Goal: Information Seeking & Learning: Learn about a topic

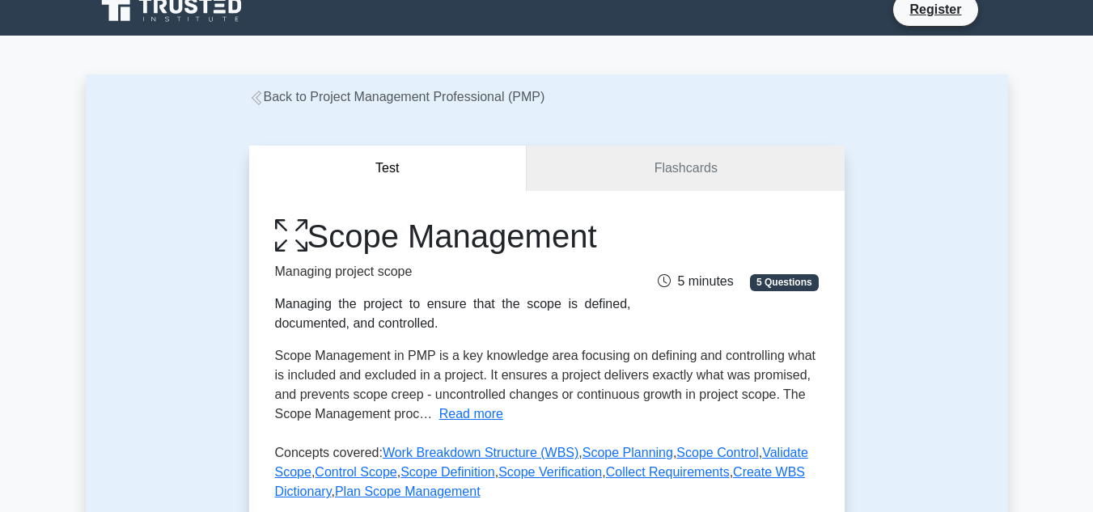
scroll to position [15, 0]
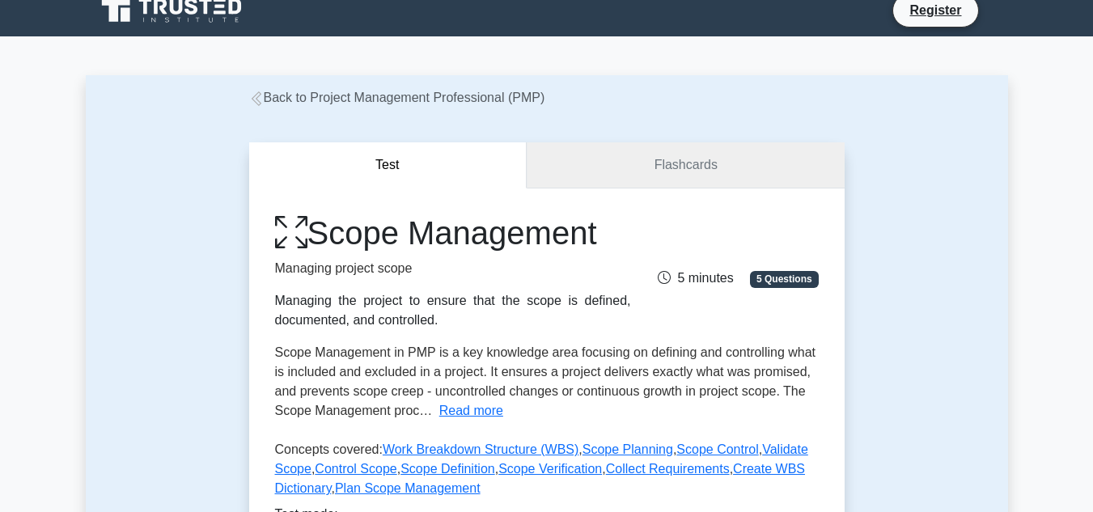
click at [591, 159] on link "Flashcards" at bounding box center [685, 165] width 317 height 46
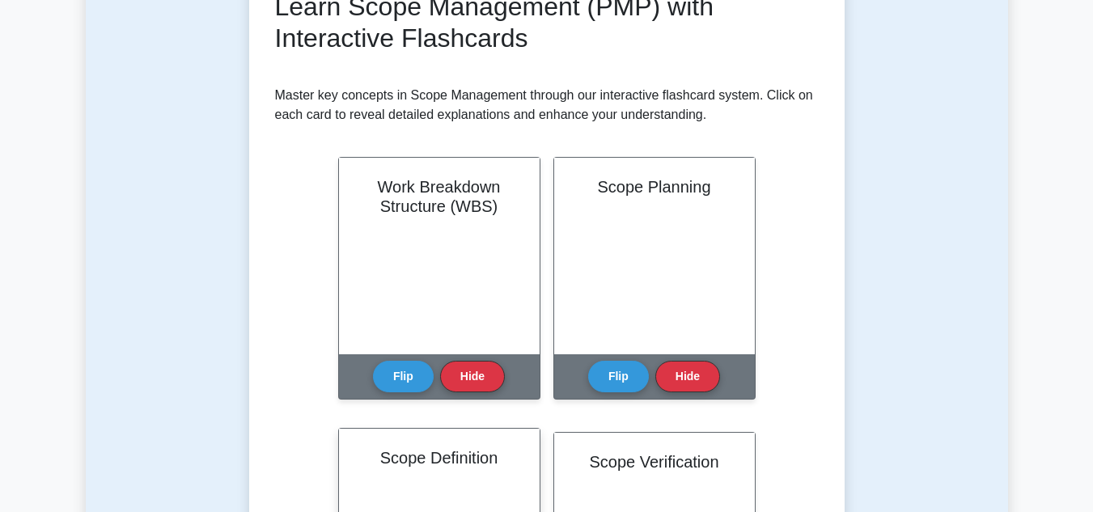
scroll to position [250, 0]
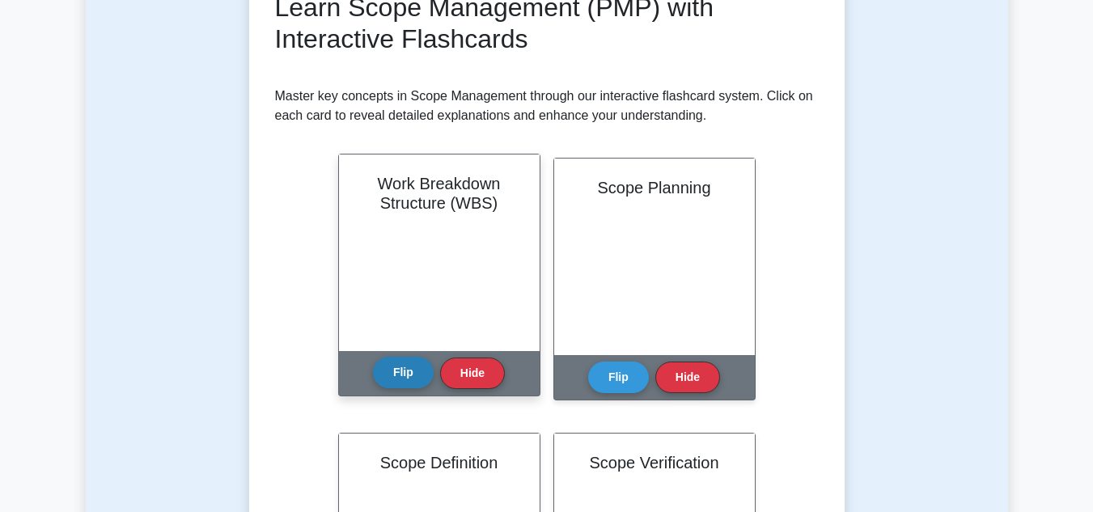
click at [421, 378] on button "Flip" at bounding box center [403, 373] width 61 height 32
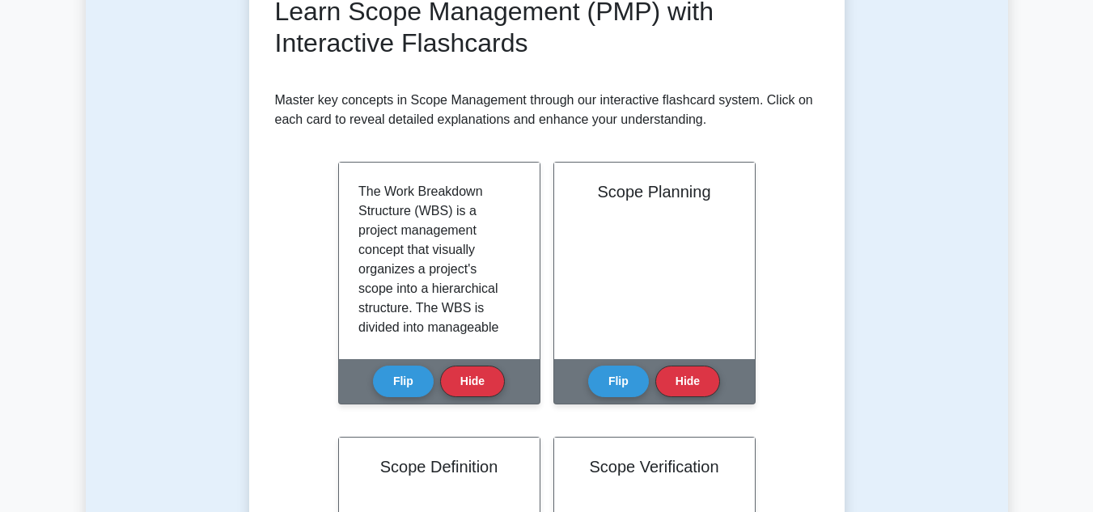
drag, startPoint x: 421, startPoint y: 377, endPoint x: 179, endPoint y: 332, distance: 246.8
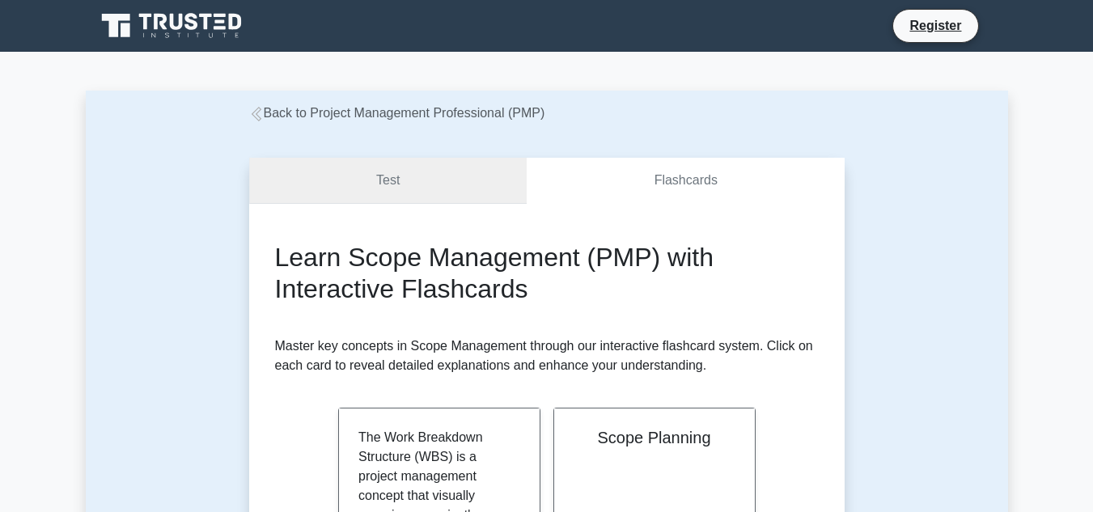
click at [465, 192] on link "Test" at bounding box center [388, 181] width 278 height 46
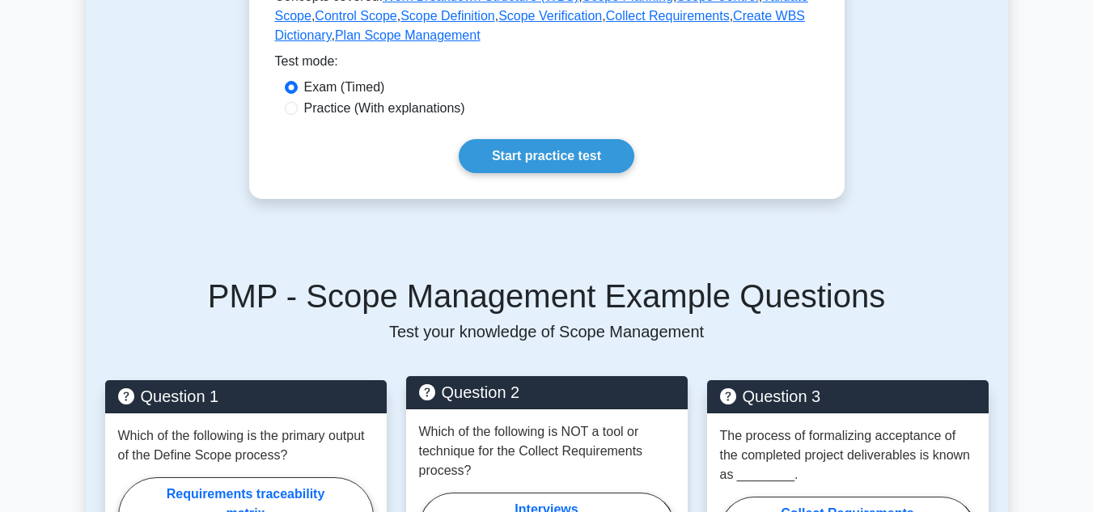
scroll to position [467, 0]
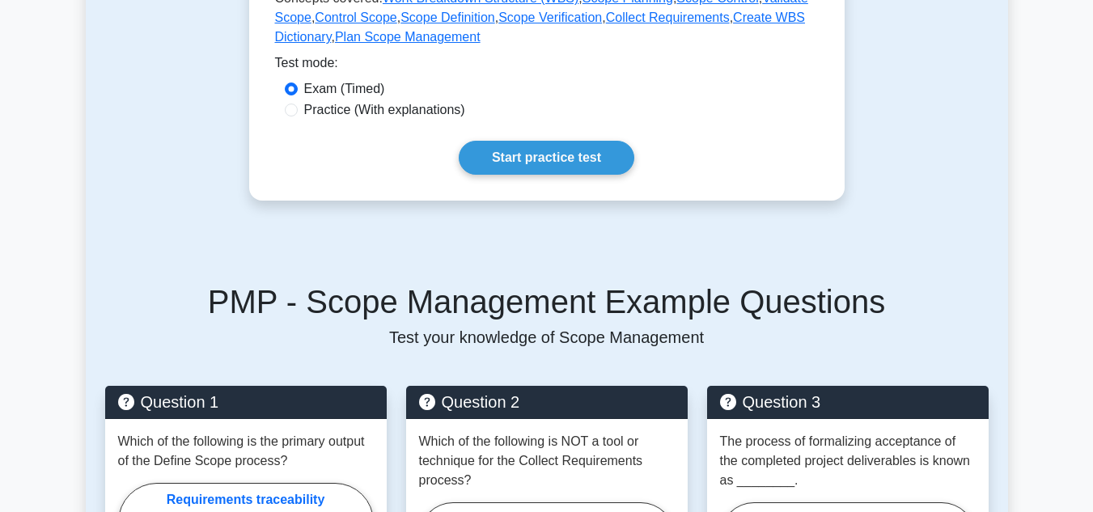
click at [412, 113] on label "Practice (With explanations)" at bounding box center [384, 109] width 161 height 19
click at [298, 113] on input "Practice (With explanations)" at bounding box center [291, 110] width 13 height 13
radio input "true"
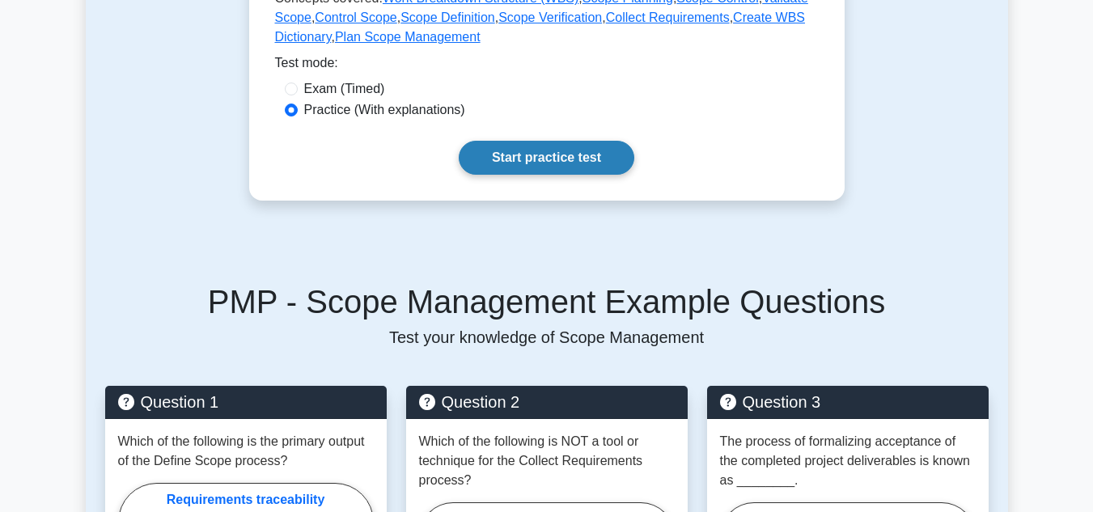
click at [525, 154] on link "Start practice test" at bounding box center [547, 158] width 176 height 34
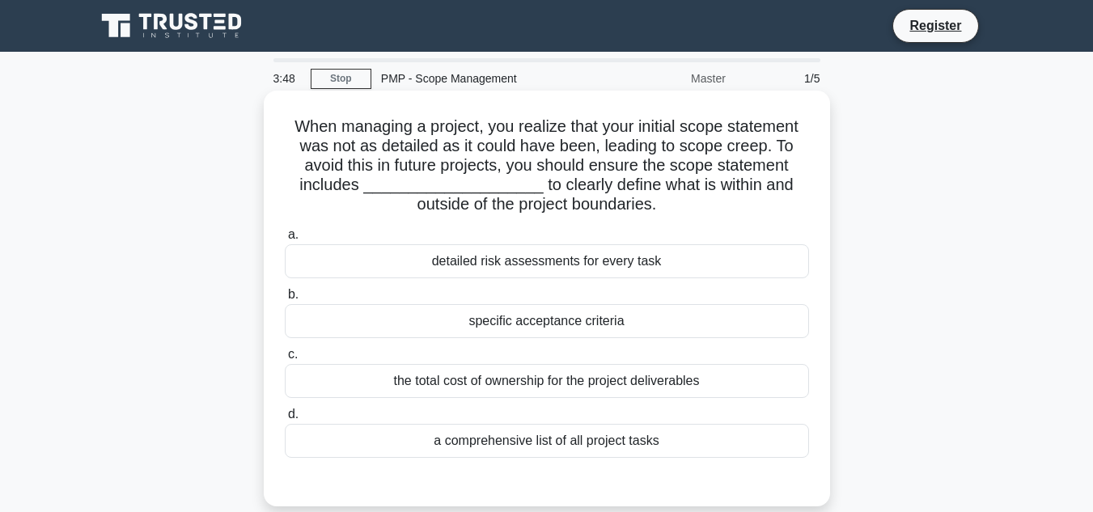
click at [592, 272] on div "detailed risk assessments for every task" at bounding box center [547, 261] width 524 height 34
click at [285, 240] on input "a. detailed risk assessments for every task" at bounding box center [285, 235] width 0 height 11
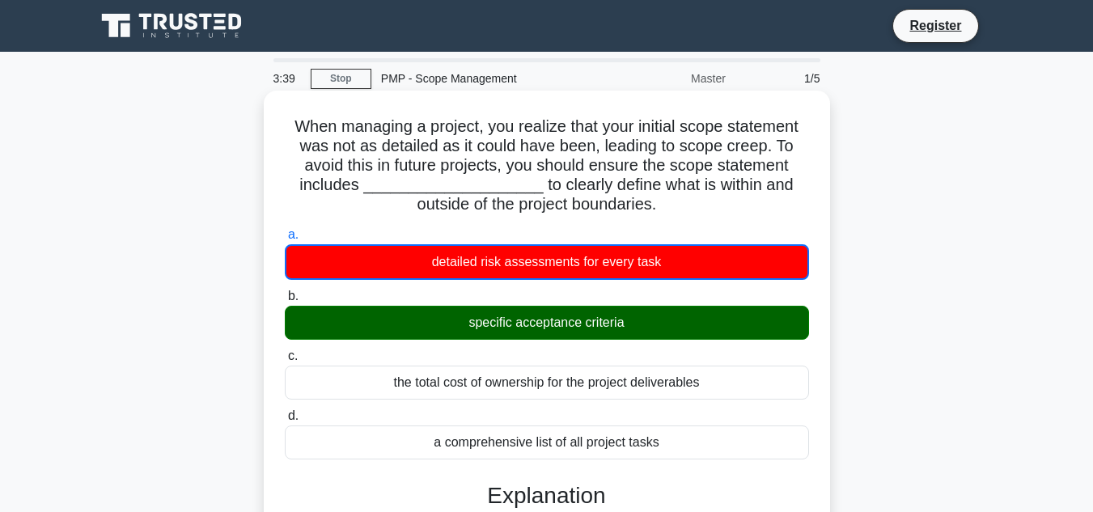
click at [438, 329] on div "specific acceptance criteria" at bounding box center [547, 323] width 524 height 34
click at [285, 302] on input "b. specific acceptance criteria" at bounding box center [285, 296] width 0 height 11
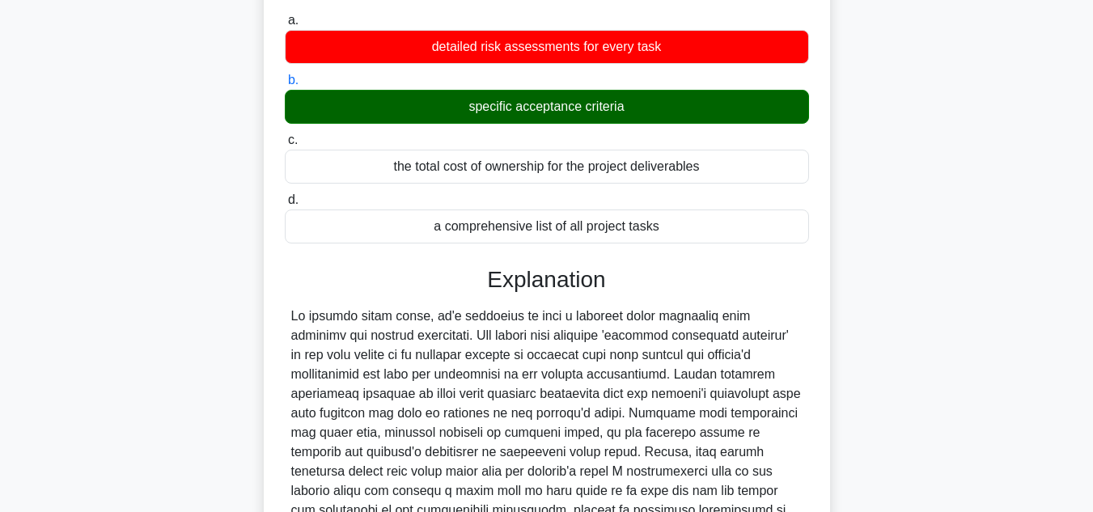
scroll to position [387, 0]
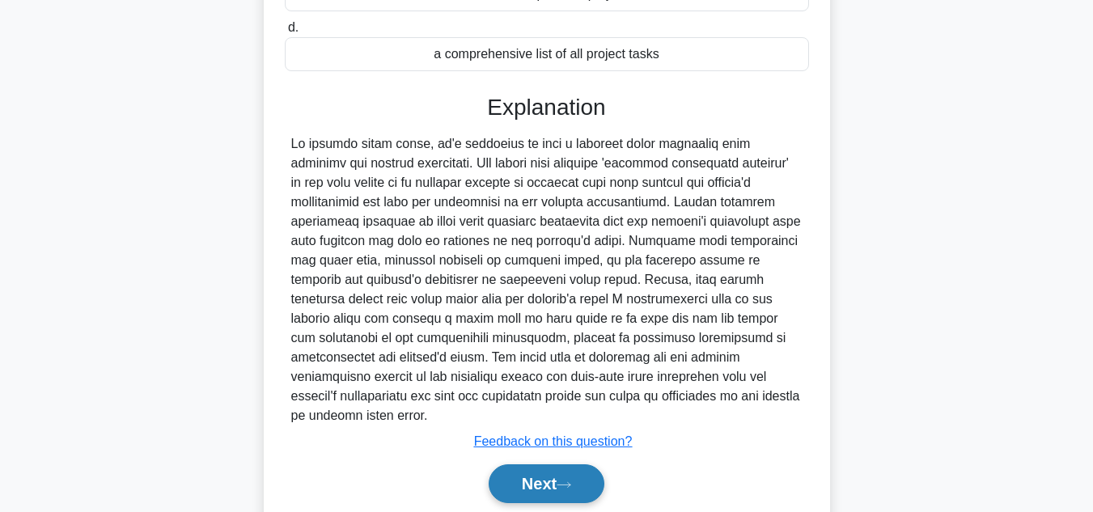
click at [563, 480] on icon at bounding box center [563, 484] width 15 height 9
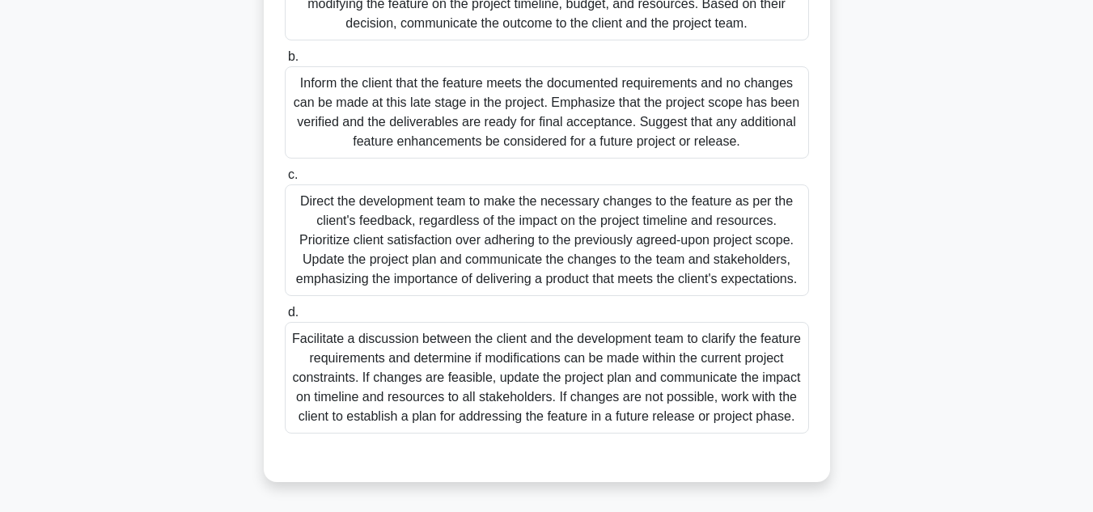
scroll to position [451, 0]
click at [463, 405] on div "Facilitate a discussion between the client and the development team to clarify …" at bounding box center [547, 378] width 524 height 112
click at [463, 407] on div "Facilitate a discussion between the client and the development team to clarify …" at bounding box center [547, 378] width 524 height 112
click at [285, 318] on input "d. Facilitate a discussion between the client and the development team to clari…" at bounding box center [285, 312] width 0 height 11
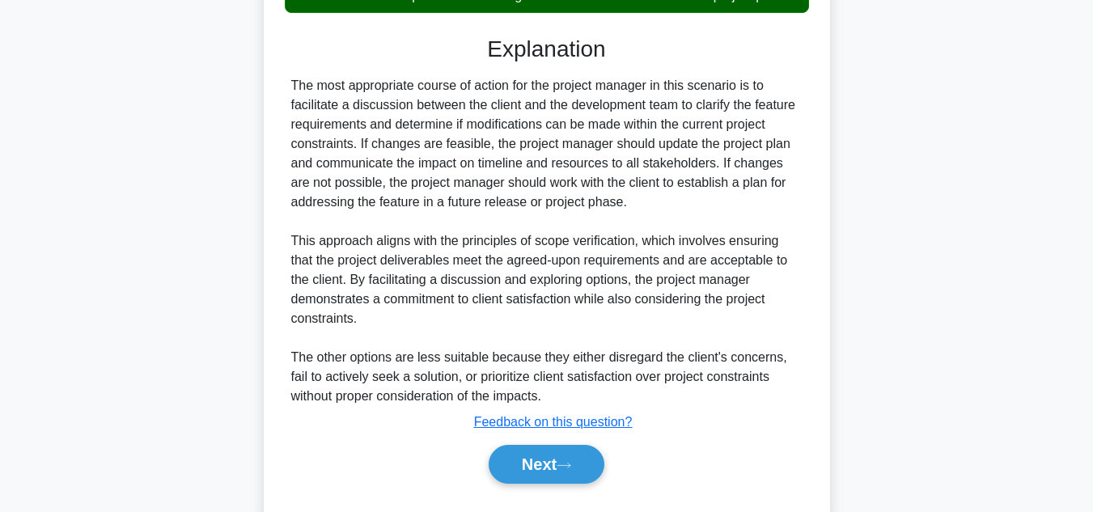
scroll to position [865, 0]
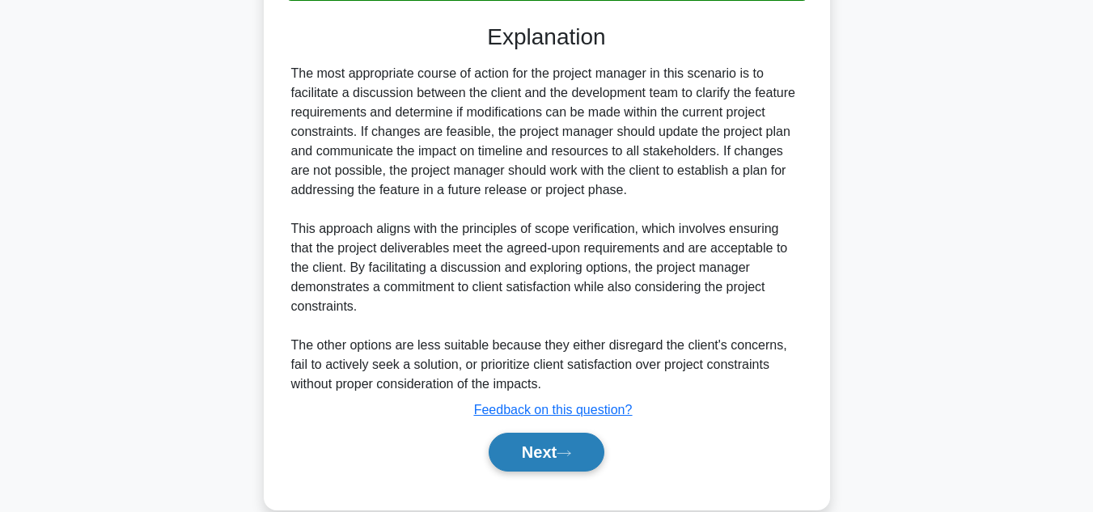
click at [538, 472] on button "Next" at bounding box center [546, 452] width 116 height 39
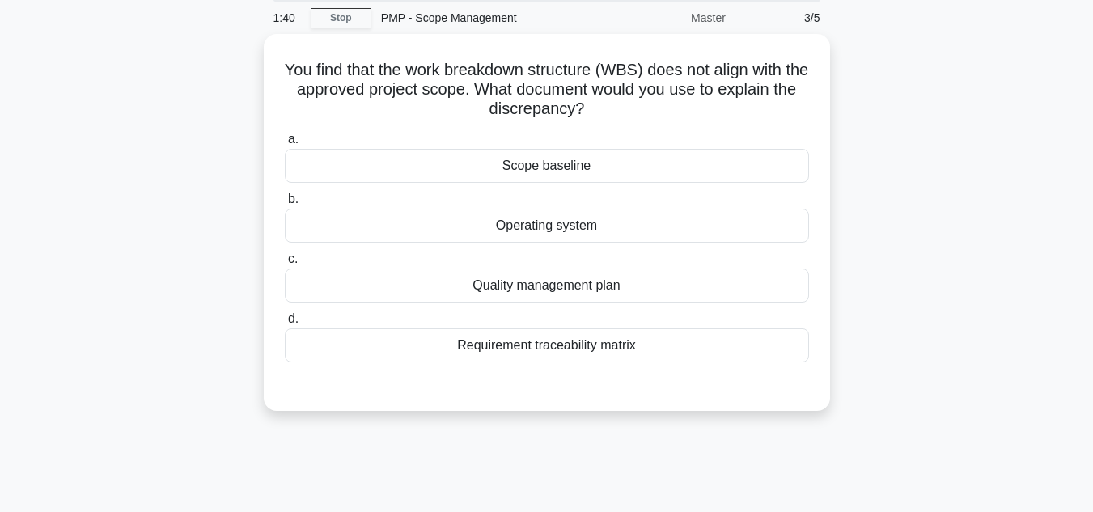
scroll to position [0, 0]
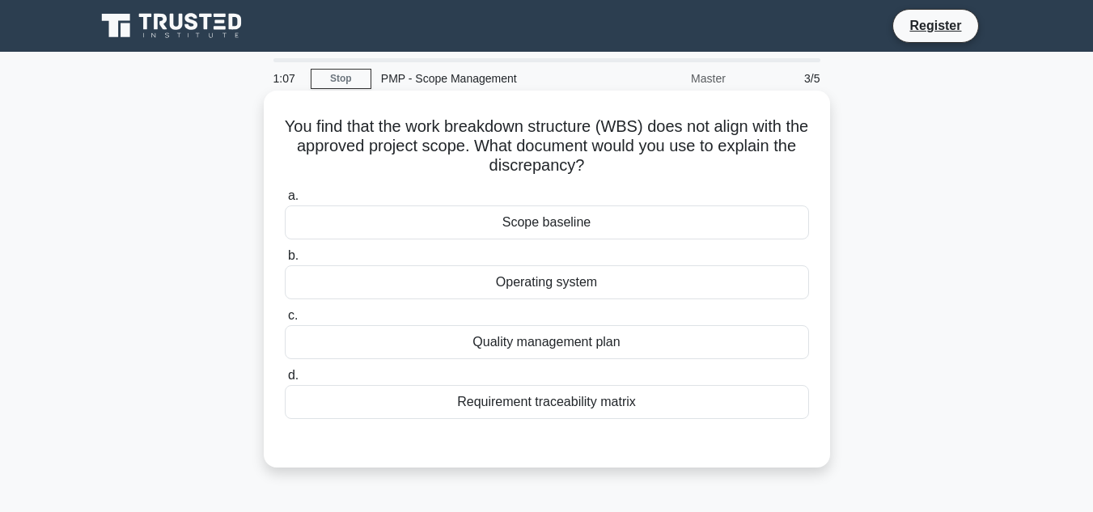
click at [539, 287] on div "Operating system" at bounding box center [547, 282] width 524 height 34
click at [285, 261] on input "b. Operating system" at bounding box center [285, 256] width 0 height 11
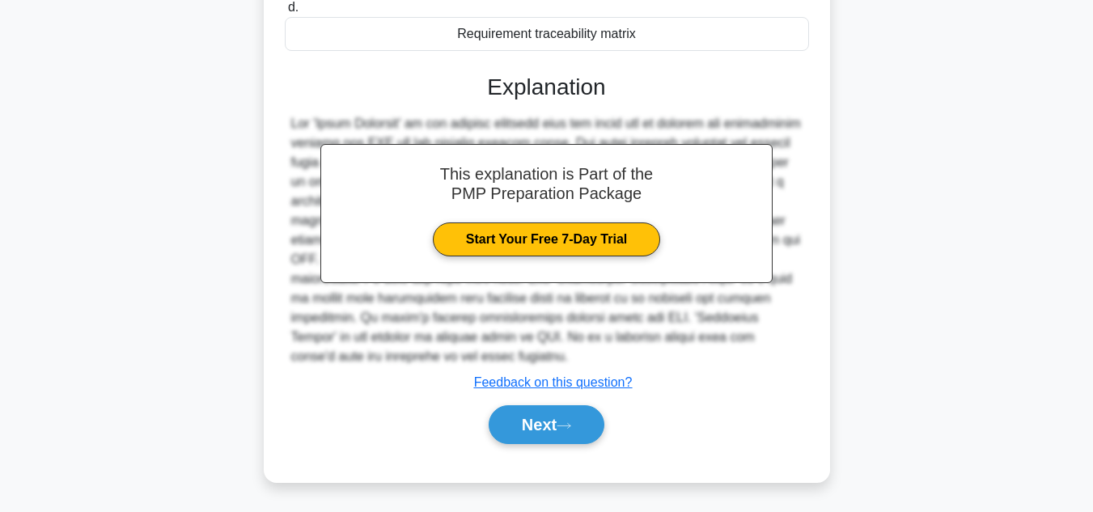
scroll to position [371, 0]
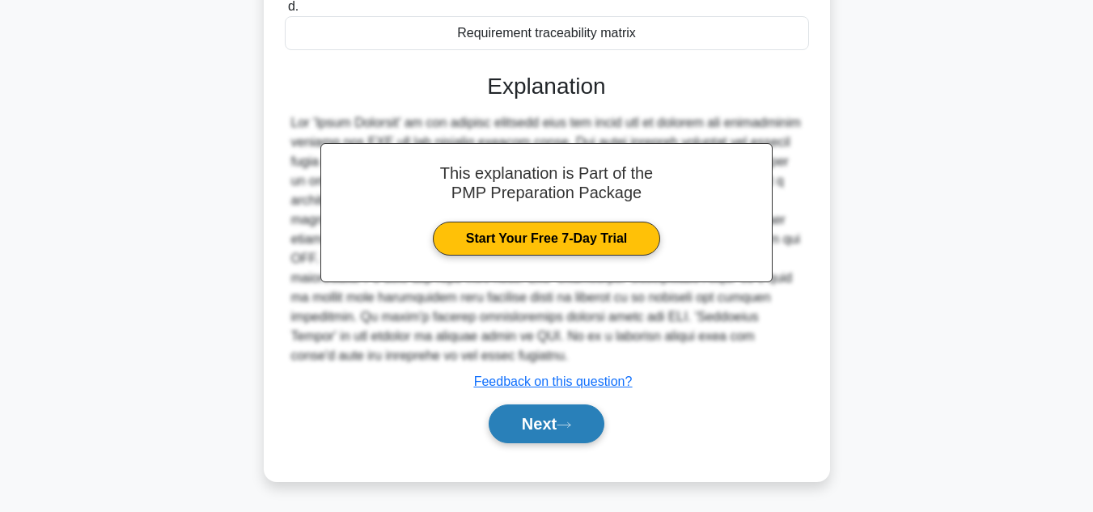
click at [526, 406] on button "Next" at bounding box center [546, 423] width 116 height 39
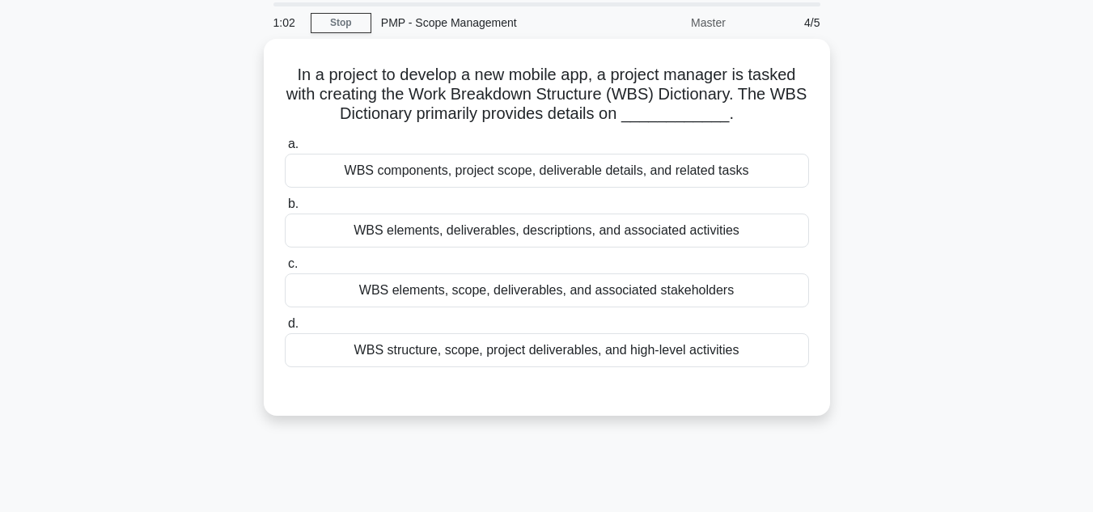
scroll to position [53, 0]
click at [569, 236] on div "WBS elements, deliverables, descriptions, and associated activities" at bounding box center [547, 230] width 524 height 34
click at [285, 209] on input "b. WBS elements, deliverables, descriptions, and associated activities" at bounding box center [285, 203] width 0 height 11
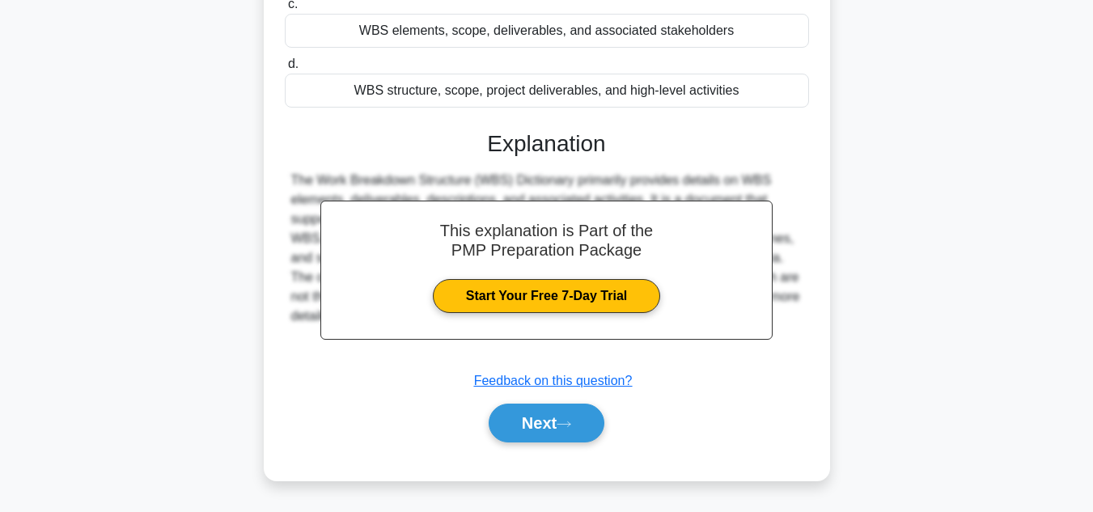
scroll to position [320, 0]
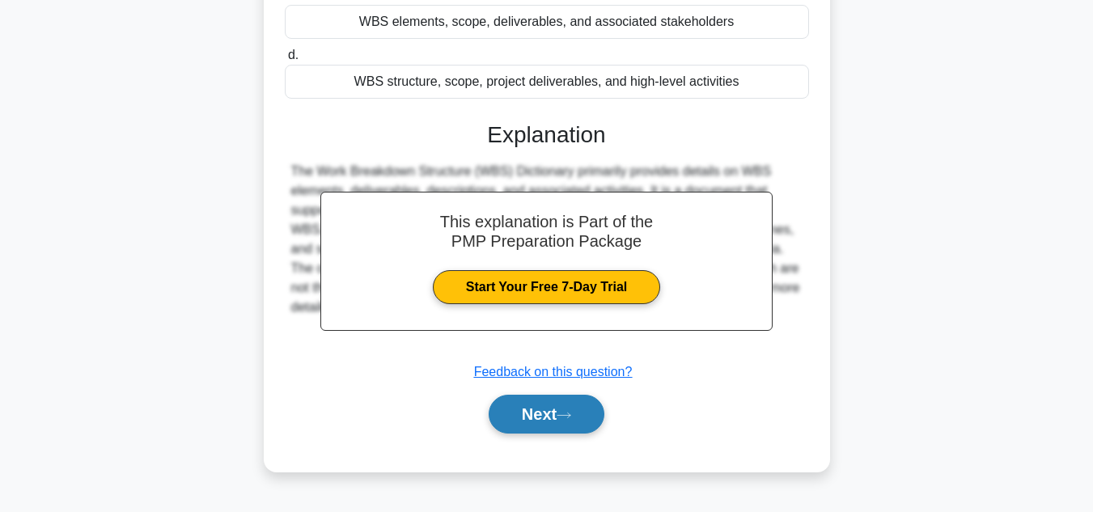
click at [545, 421] on button "Next" at bounding box center [546, 414] width 116 height 39
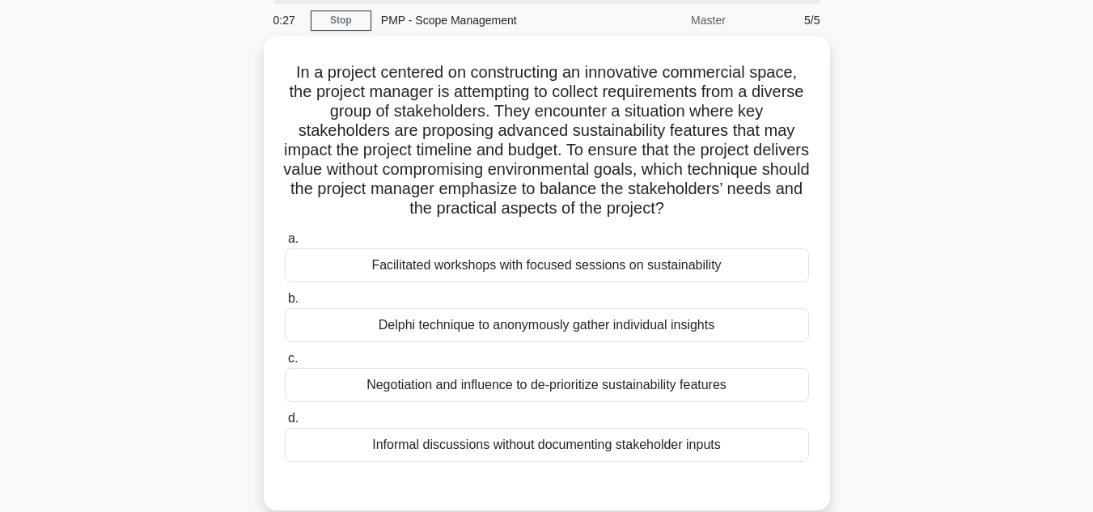
scroll to position [61, 0]
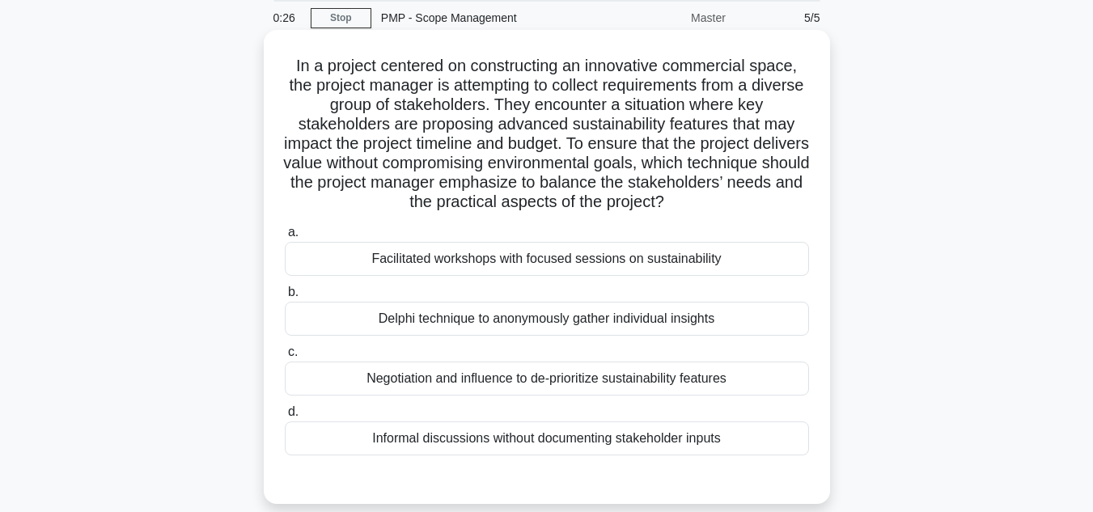
click at [534, 336] on div "Delphi technique to anonymously gather individual insights" at bounding box center [547, 319] width 524 height 34
click at [285, 298] on input "b. Delphi technique to anonymously gather individual insights" at bounding box center [285, 292] width 0 height 11
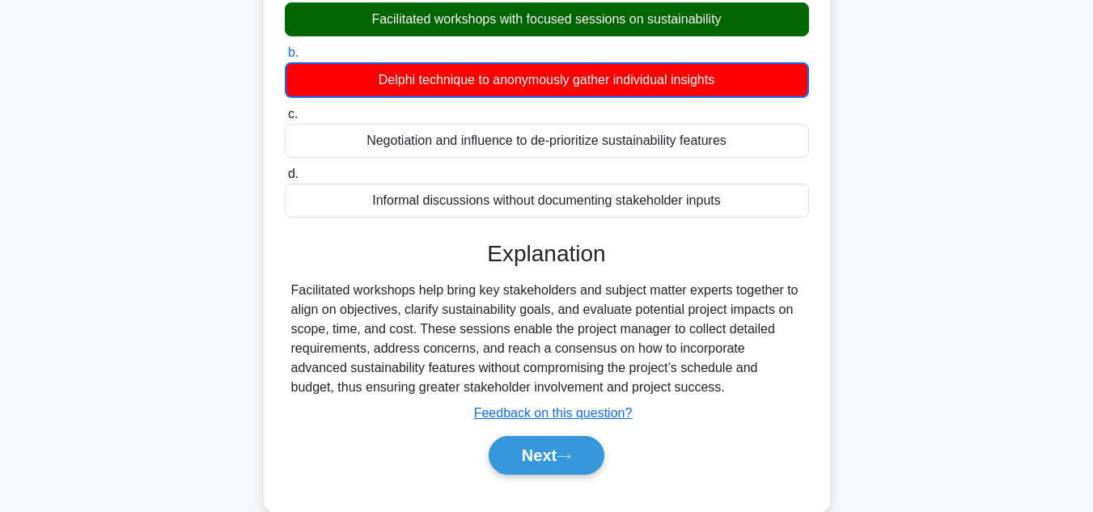
scroll to position [302, 0]
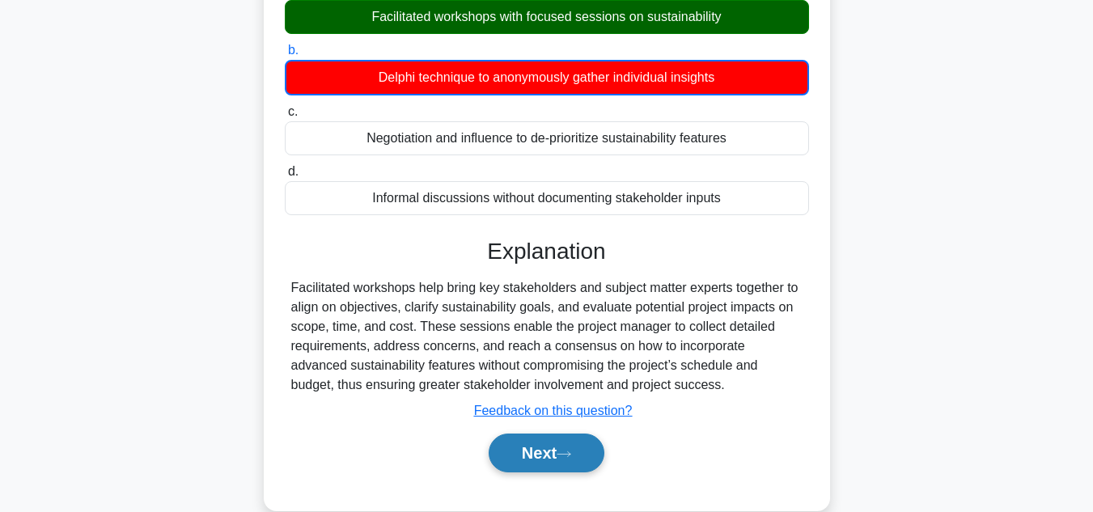
click at [544, 447] on button "Next" at bounding box center [546, 452] width 116 height 39
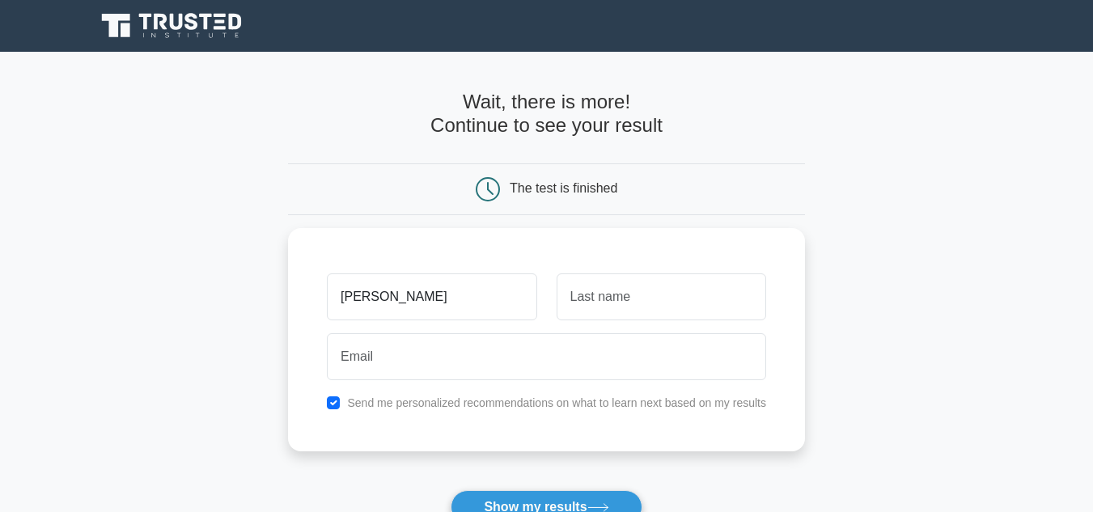
scroll to position [103, 0]
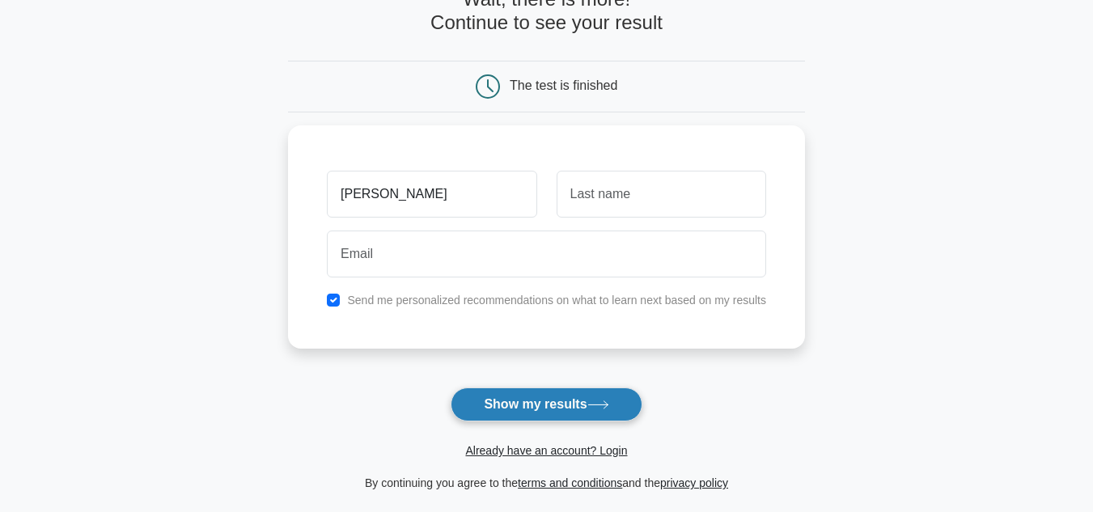
type input "Nadia"
click at [551, 416] on button "Show my results" at bounding box center [545, 404] width 191 height 34
type input "C"
click at [551, 399] on button "Show my results" at bounding box center [545, 404] width 191 height 34
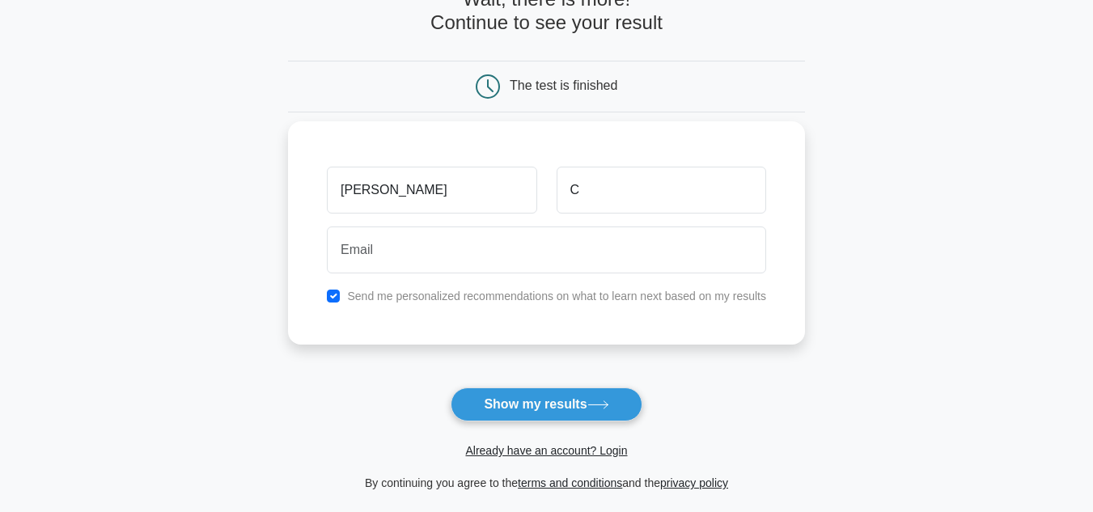
click at [533, 306] on div "Send me personalized recommendations on what to learn next based on my results" at bounding box center [546, 295] width 459 height 19
click at [349, 297] on label "Send me personalized recommendations on what to learn next based on my results" at bounding box center [556, 296] width 419 height 13
click at [336, 294] on input "checkbox" at bounding box center [333, 296] width 13 height 13
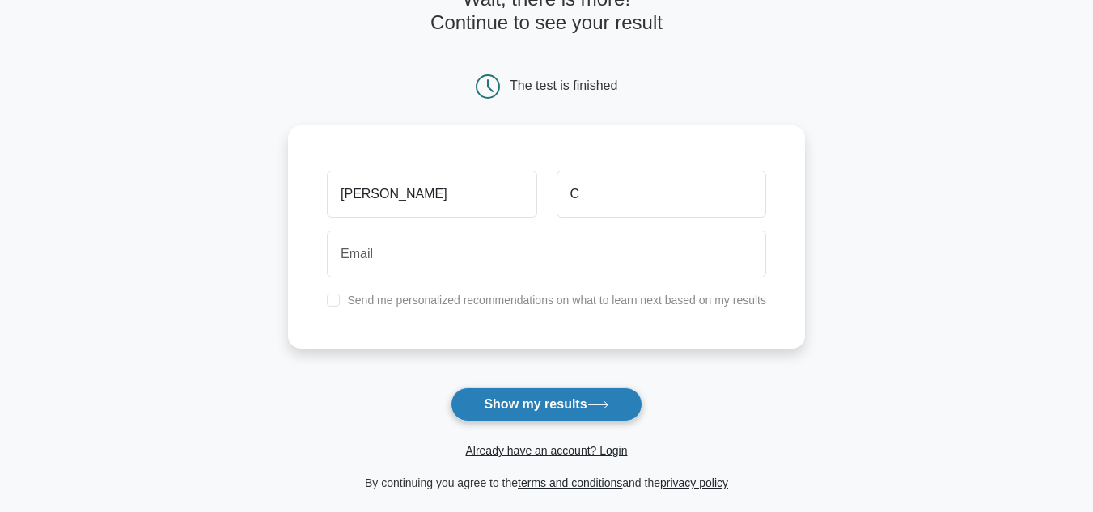
click at [478, 399] on button "Show my results" at bounding box center [545, 404] width 191 height 34
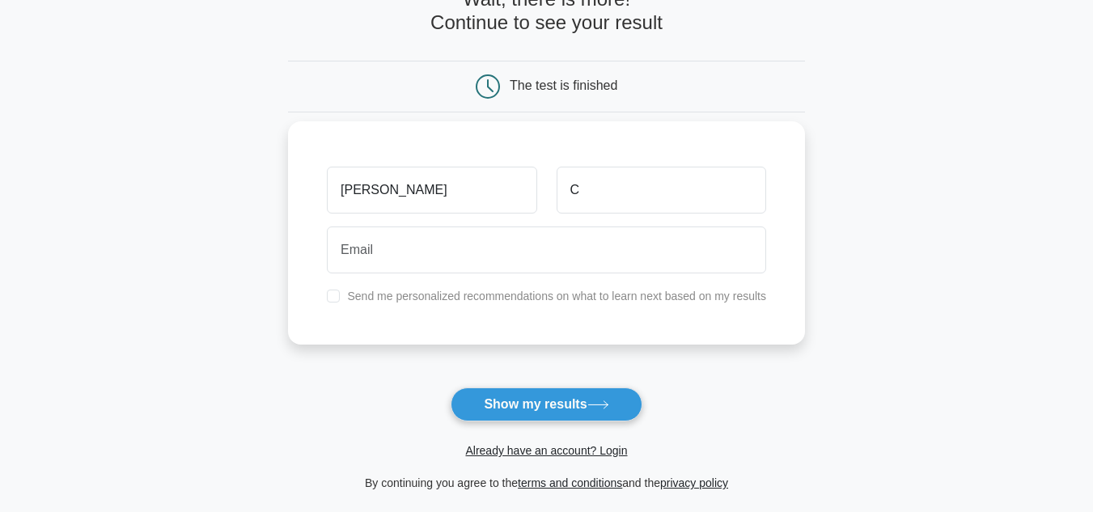
click at [329, 310] on div "Nadia C Send me personalized recommendations on what to learn next based on my …" at bounding box center [546, 232] width 517 height 223
click at [332, 300] on input "checkbox" at bounding box center [333, 296] width 13 height 13
checkbox input "true"
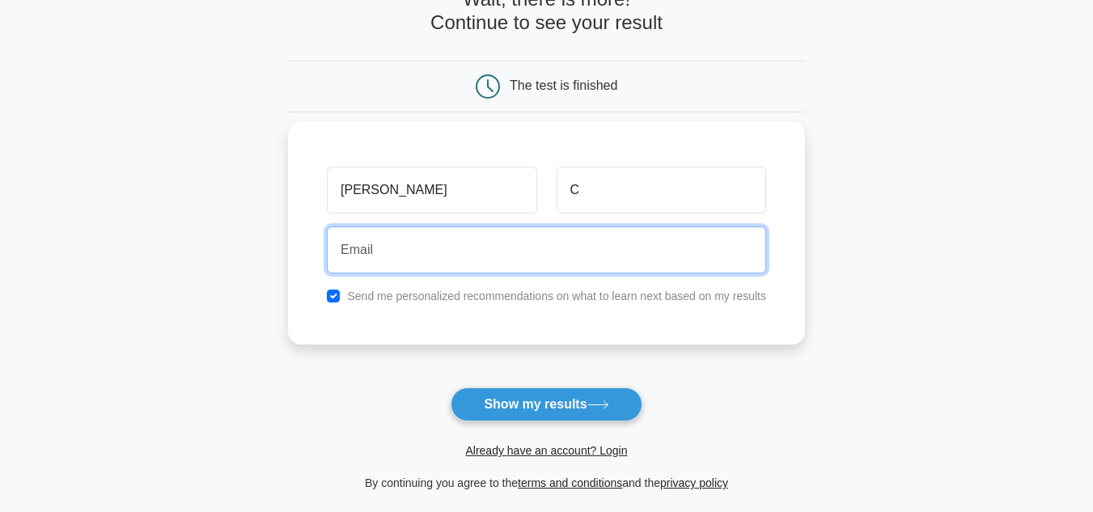
click at [391, 237] on input "email" at bounding box center [546, 249] width 439 height 47
type input "N"
type input "nadcha9428@student.iss.k12.nc.us"
click at [450, 387] on button "Show my results" at bounding box center [545, 404] width 191 height 34
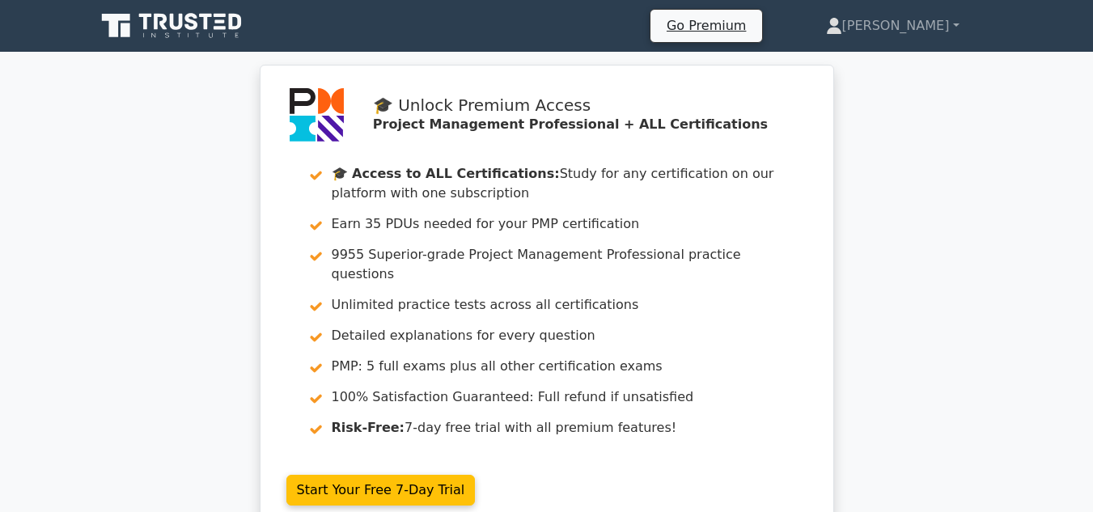
click at [391, 475] on link "Start Your Free 7-Day Trial" at bounding box center [380, 490] width 189 height 31
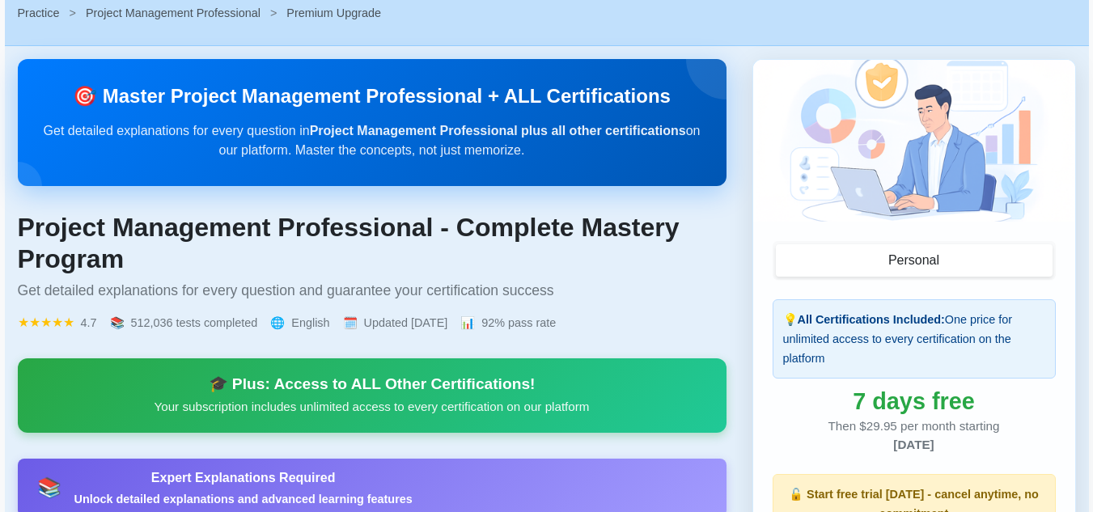
scroll to position [70, 0]
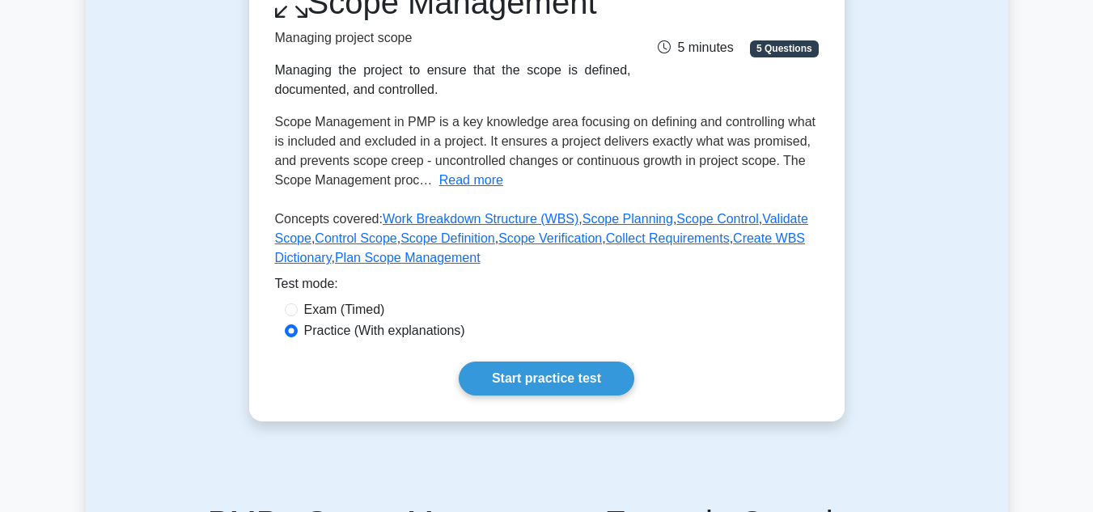
scroll to position [256, 0]
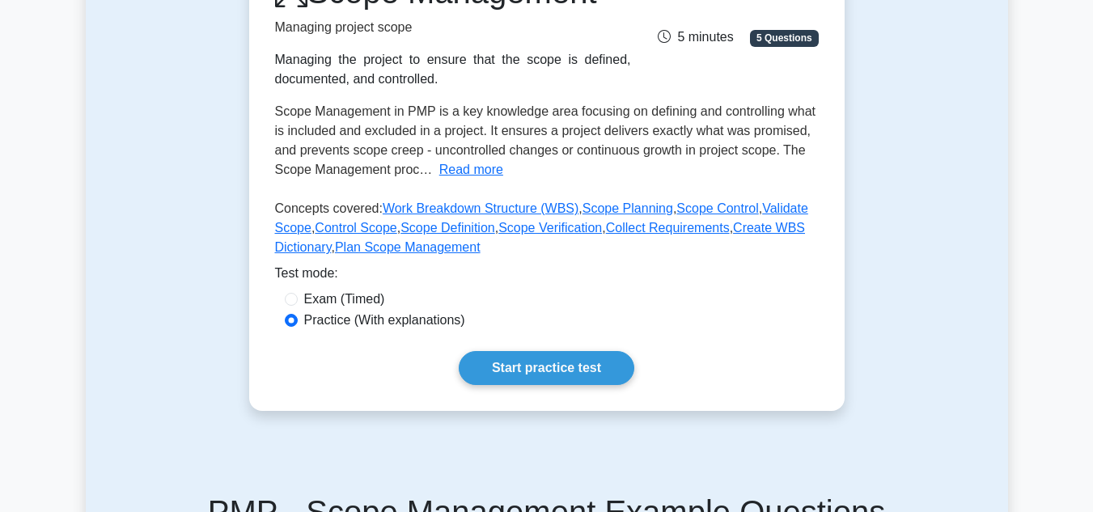
click at [360, 302] on label "Exam (Timed)" at bounding box center [344, 299] width 81 height 19
click at [298, 302] on input "Exam (Timed)" at bounding box center [291, 299] width 13 height 13
radio input "true"
click at [520, 369] on link "Start practice test" at bounding box center [547, 368] width 176 height 34
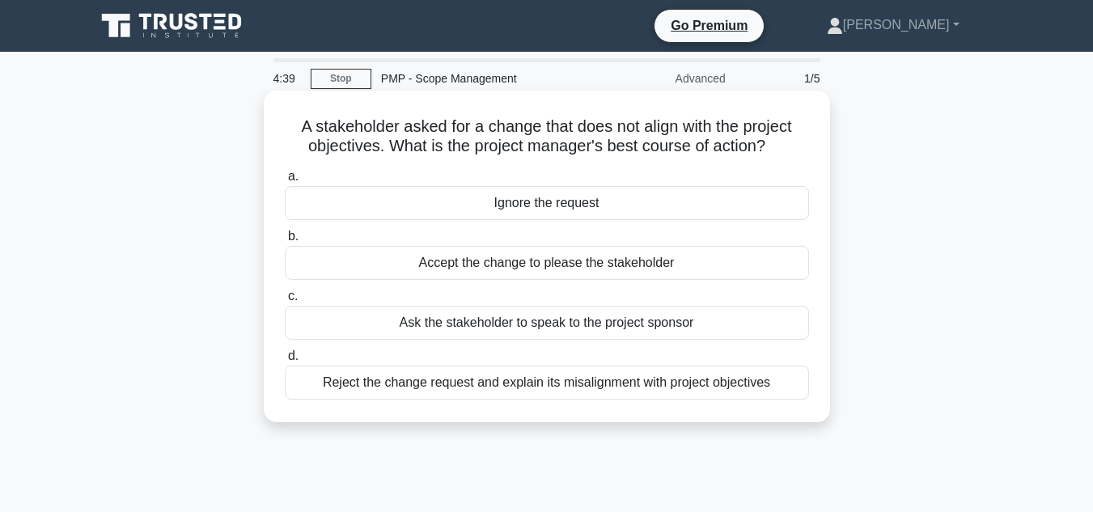
click at [514, 326] on div "Ask the stakeholder to speak to the project sponsor" at bounding box center [547, 323] width 524 height 34
click at [285, 302] on input "c. Ask the stakeholder to speak to the project sponsor" at bounding box center [285, 296] width 0 height 11
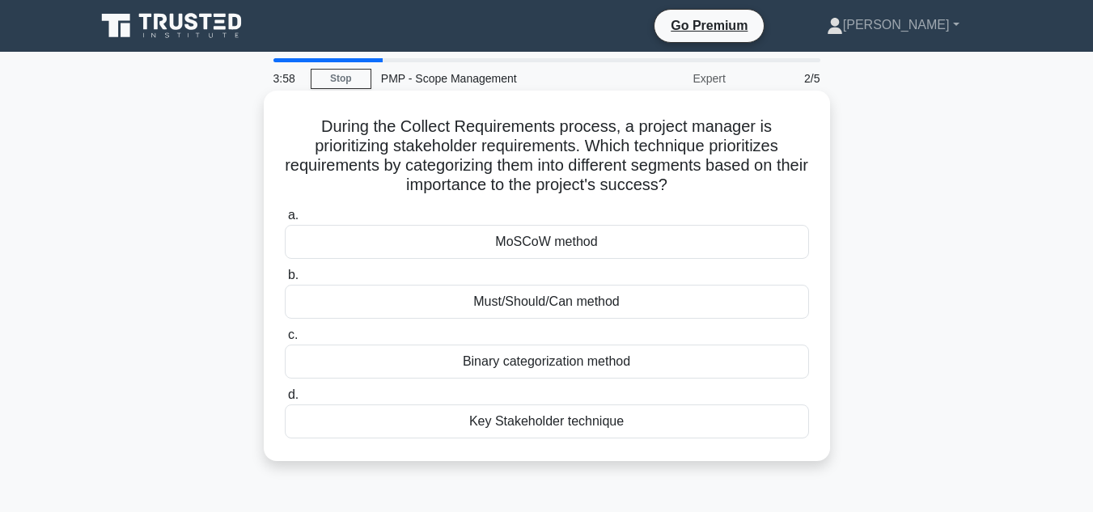
click at [639, 428] on div "Key Stakeholder technique" at bounding box center [547, 421] width 524 height 34
click at [285, 400] on input "d. Key Stakeholder technique" at bounding box center [285, 395] width 0 height 11
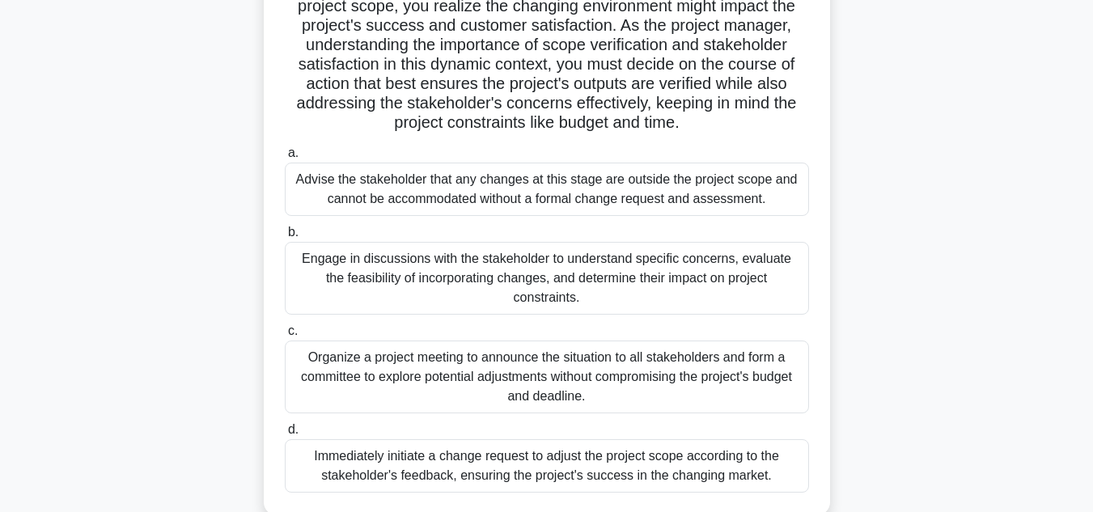
scroll to position [184, 0]
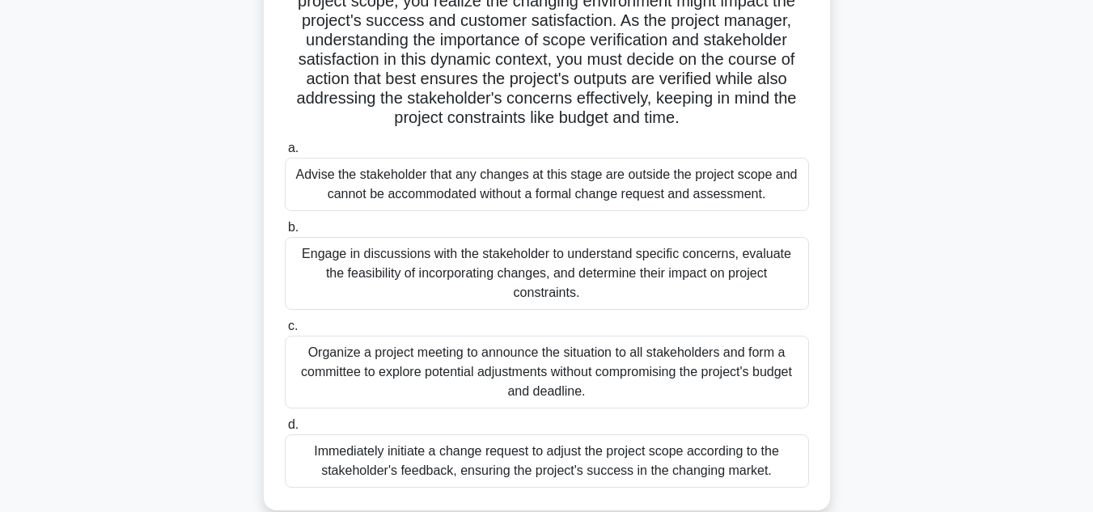
click at [417, 336] on div "Organize a project meeting to announce the situation to all stakeholders and fo…" at bounding box center [547, 372] width 524 height 73
click at [285, 331] on input "c. Organize a project meeting to announce the situation to all stakeholders and…" at bounding box center [285, 326] width 0 height 11
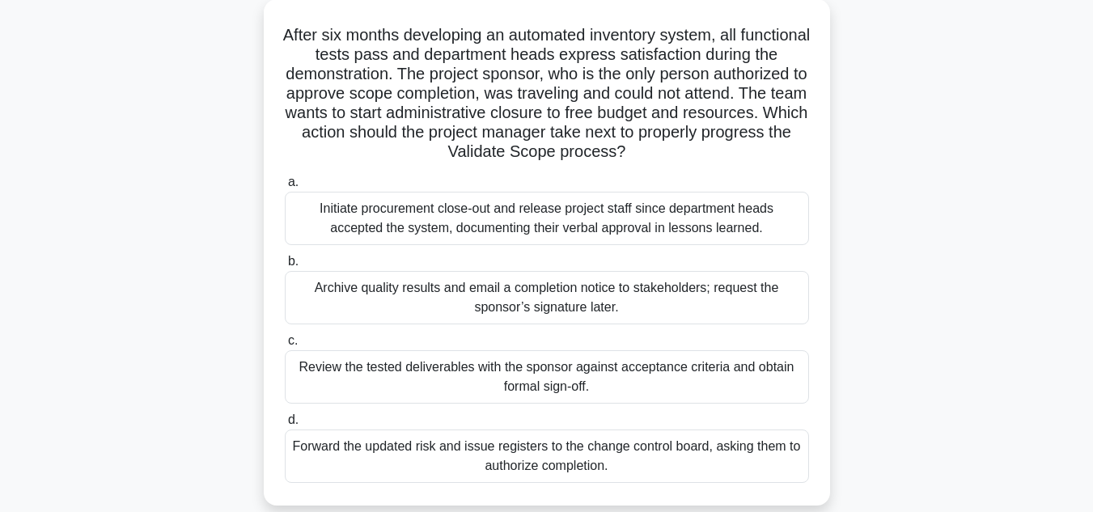
scroll to position [92, 0]
click at [649, 218] on div "Initiate procurement close-out and release project staff since department heads…" at bounding box center [547, 217] width 524 height 53
click at [285, 187] on input "a. Initiate procurement close-out and release project staff since department he…" at bounding box center [285, 181] width 0 height 11
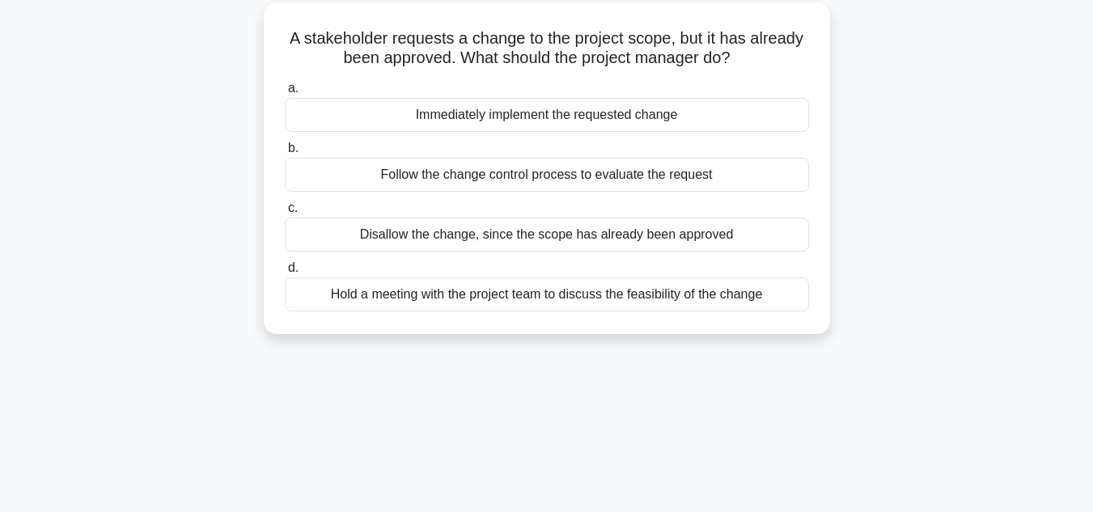
scroll to position [0, 0]
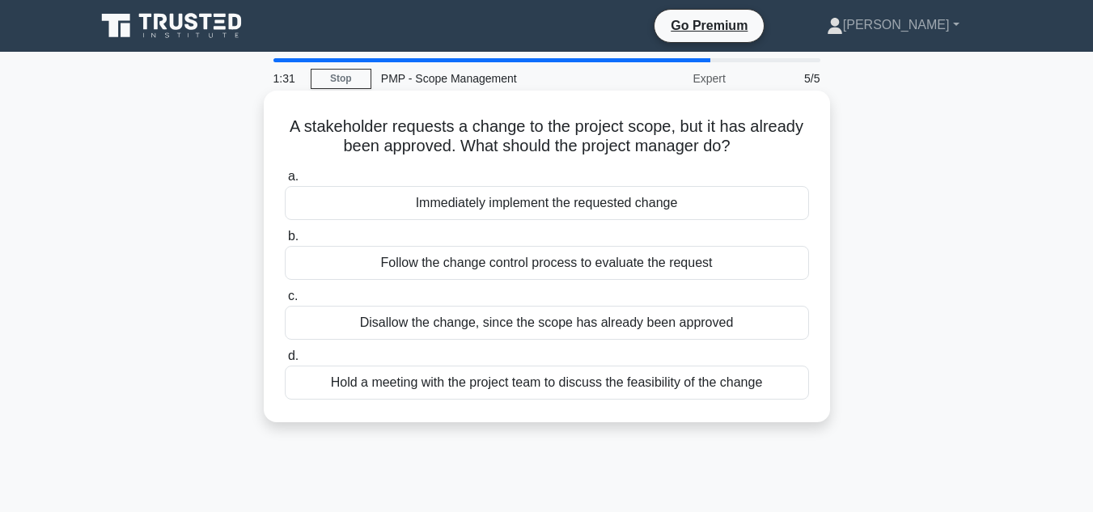
click at [611, 393] on div "Hold a meeting with the project team to discuss the feasibility of the change" at bounding box center [547, 383] width 524 height 34
click at [285, 362] on input "d. Hold a meeting with the project team to discuss the feasibility of the change" at bounding box center [285, 356] width 0 height 11
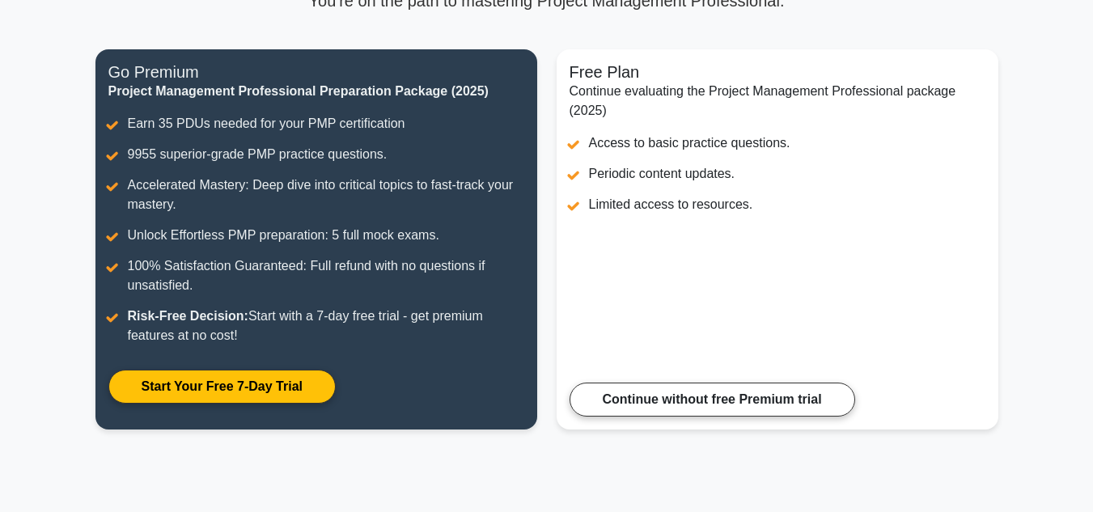
scroll to position [173, 0]
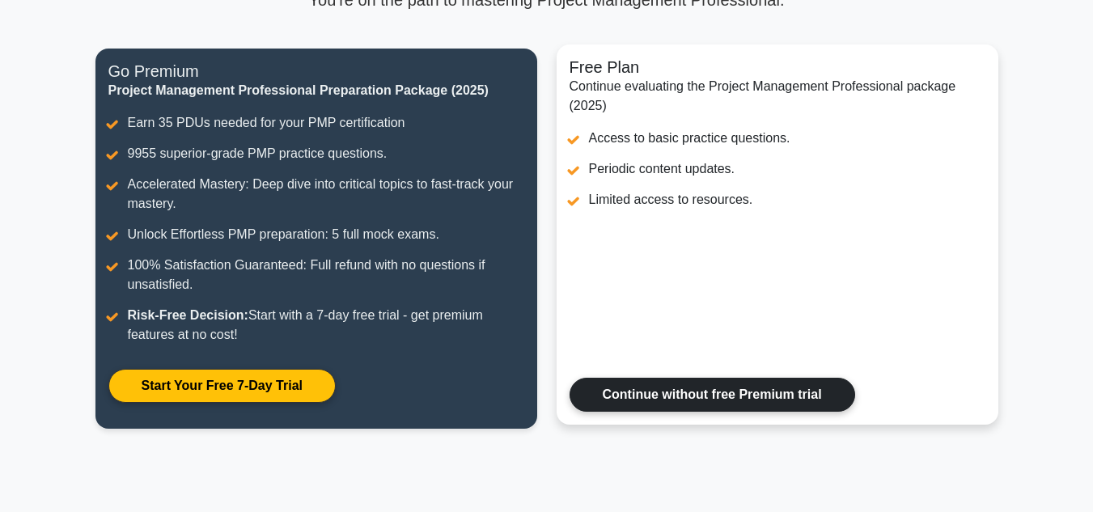
click at [691, 378] on link "Continue without free Premium trial" at bounding box center [711, 395] width 285 height 34
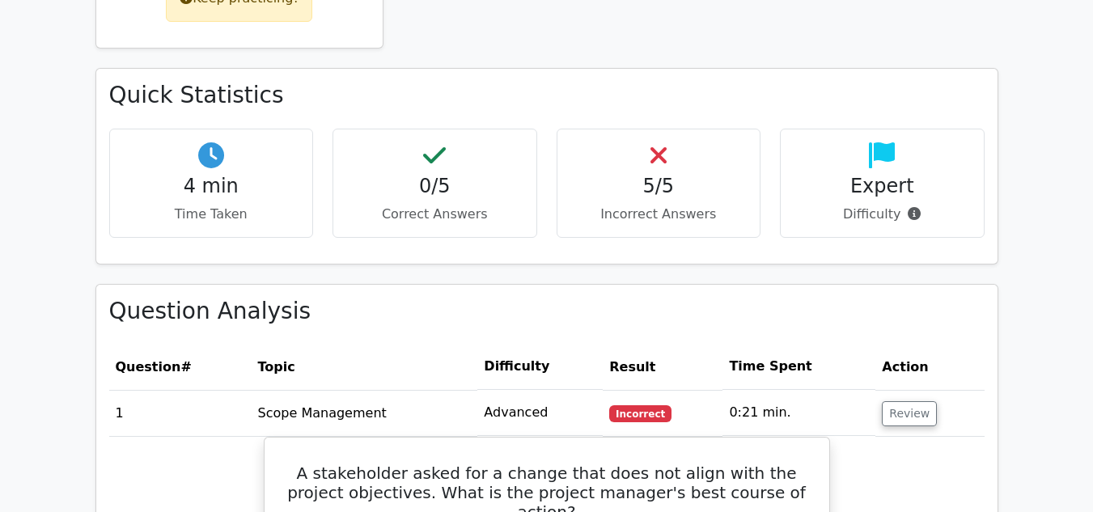
scroll to position [927, 0]
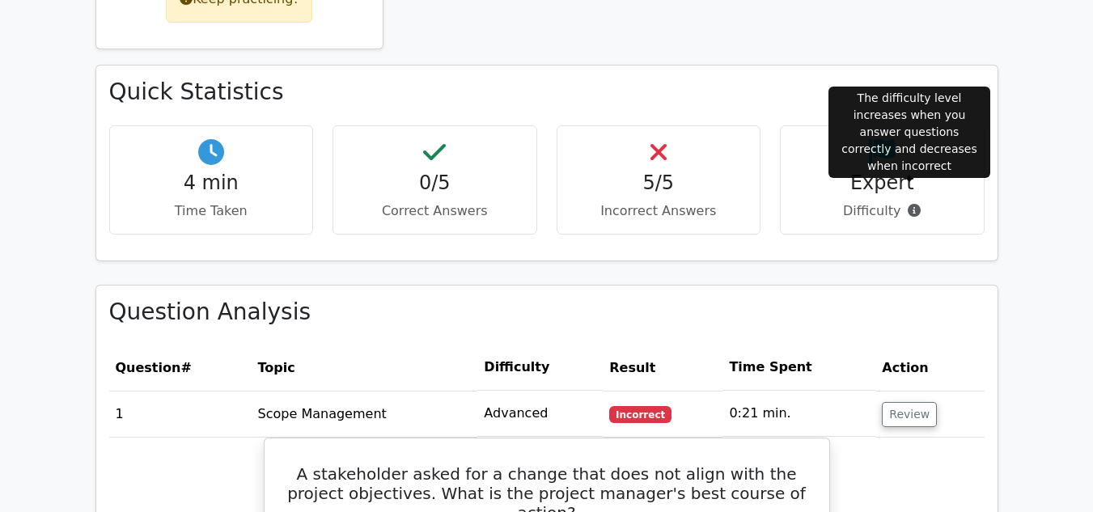
click at [908, 204] on icon at bounding box center [913, 210] width 13 height 13
